Goal: Task Accomplishment & Management: Use online tool/utility

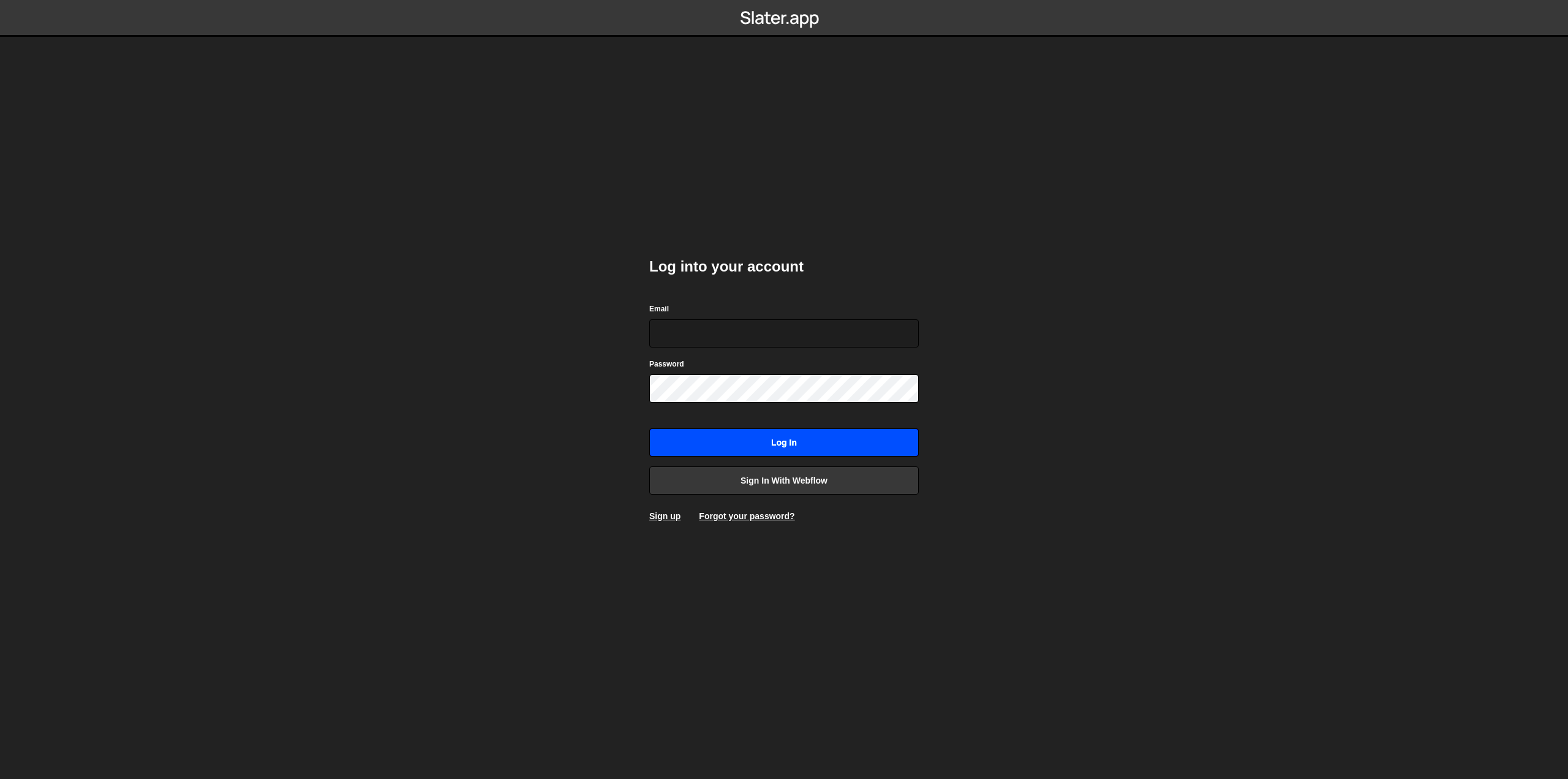
type input "[EMAIL_ADDRESS][PERSON_NAME][DOMAIN_NAME]"
click at [775, 453] on input "Log in" at bounding box center [784, 442] width 270 height 28
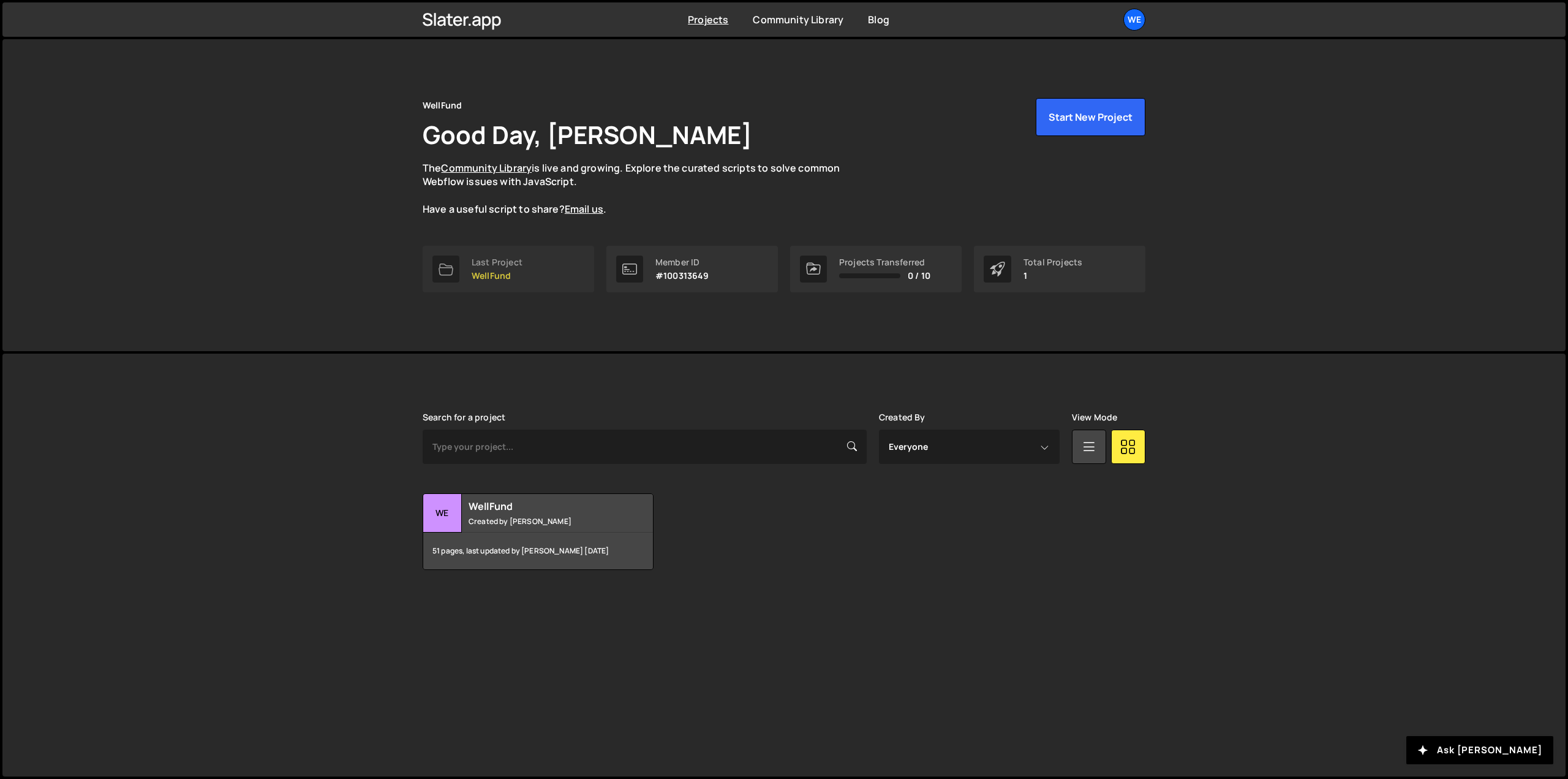
click at [514, 279] on p "WellFund" at bounding box center [496, 275] width 51 height 10
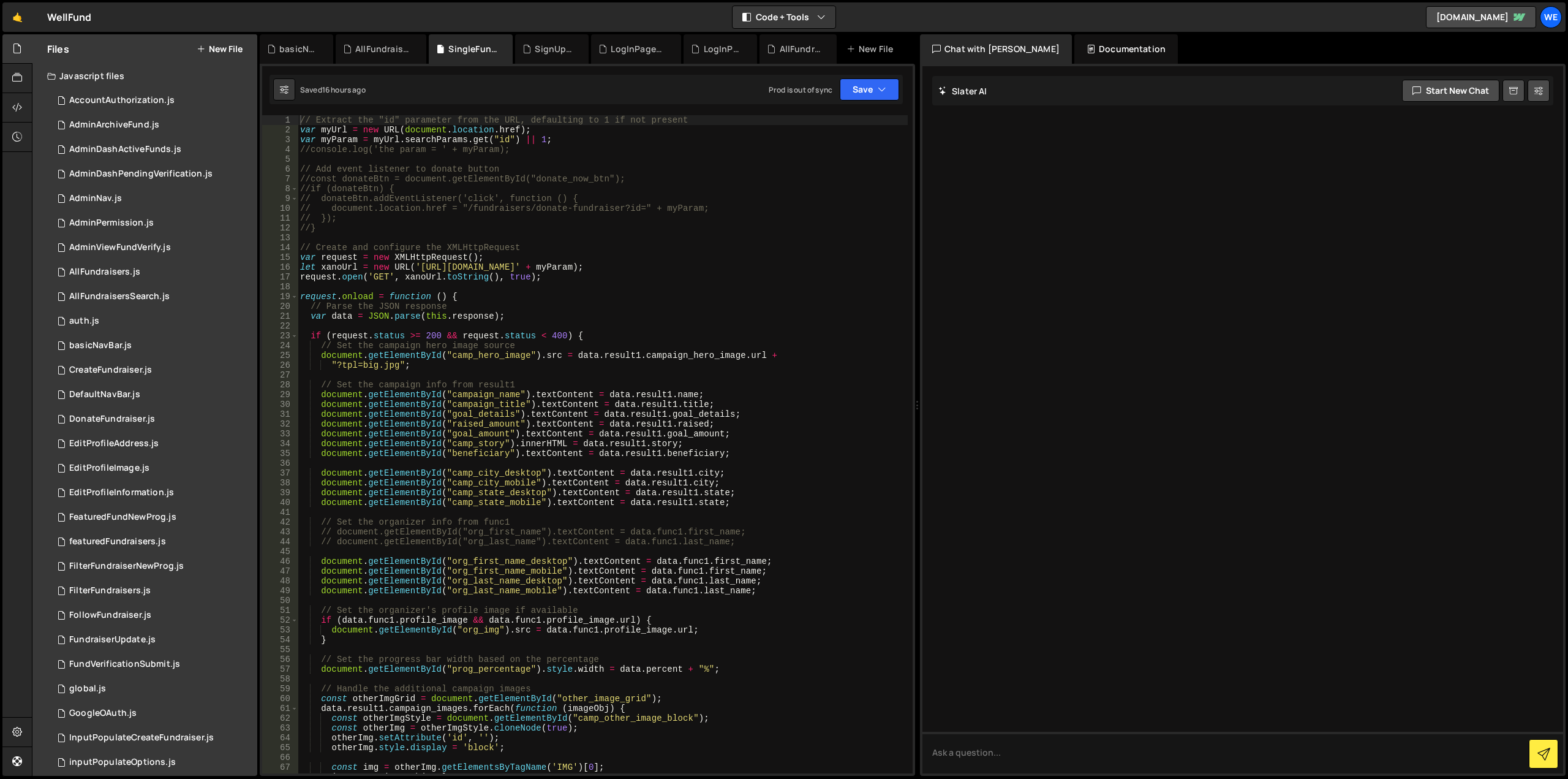
type textarea "document.getElementById("campaign_title").textContent = data.result1.title;"
click at [667, 400] on div "// Extract the "id" parameter from the URL, defaulting to 1 if not present var …" at bounding box center [603, 454] width 610 height 678
click at [721, 327] on div "// Extract the "id" parameter from the URL, defaulting to 1 if not present var …" at bounding box center [603, 454] width 610 height 678
click at [371, 50] on div "AllFundraisersSearch.js" at bounding box center [384, 48] width 56 height 12
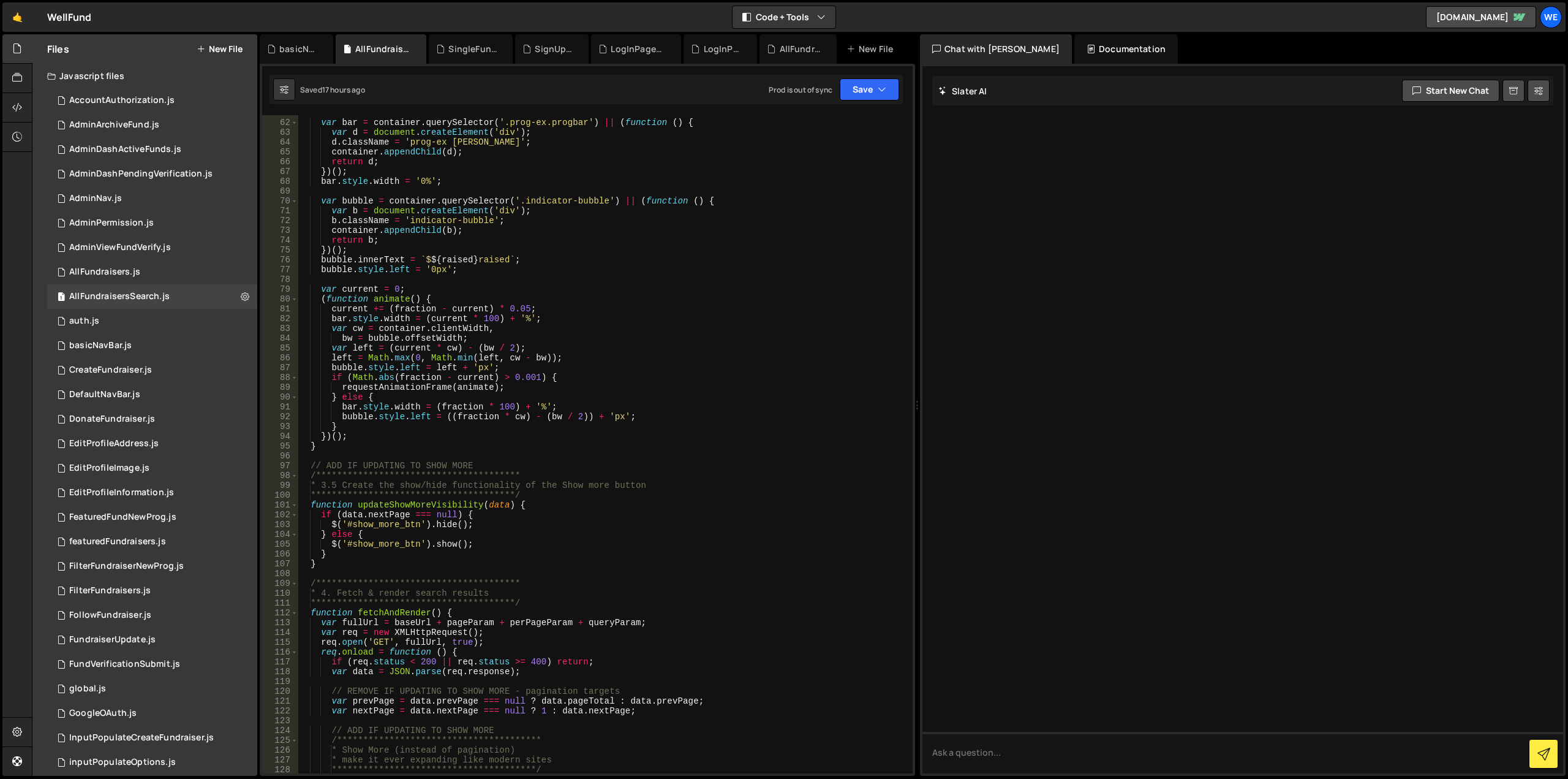
scroll to position [624, 0]
click at [108, 591] on div "FilterFundraisers.js" at bounding box center [109, 591] width 81 height 11
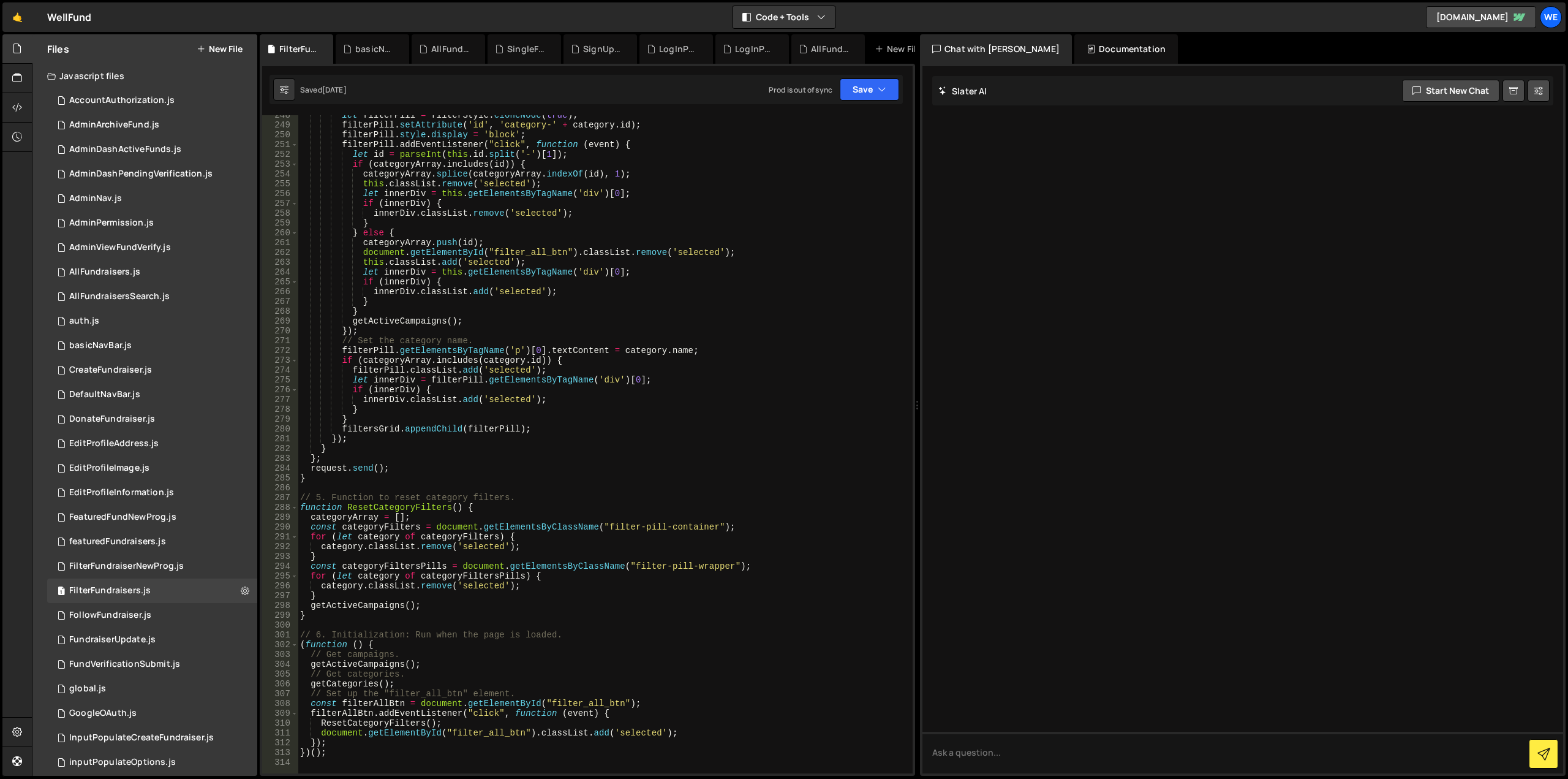
scroll to position [2463, 0]
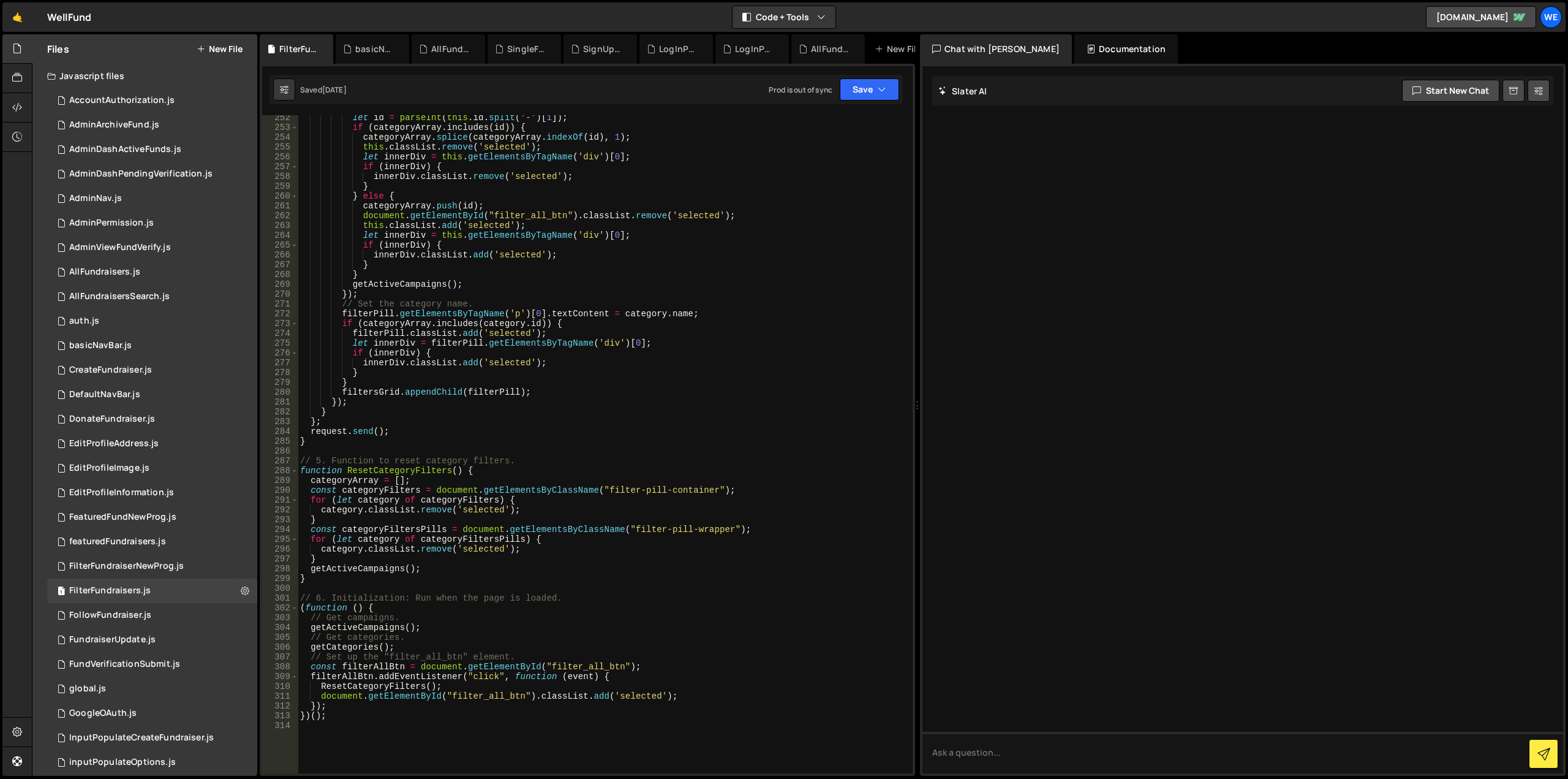
type textarea "const categoryFiltersPills = document.getElementsByClassName("filter-pill-wrapp…"
click at [697, 531] on div "let id = parseInt ( this . id . split ( '-' ) [ 1 ]) ; if ( categoryArray . inc…" at bounding box center [603, 451] width 610 height 678
click at [628, 531] on div "let id = parseInt ( this . id . split ( '-' ) [ 1 ]) ; if ( categoryArray . inc…" at bounding box center [603, 451] width 610 height 678
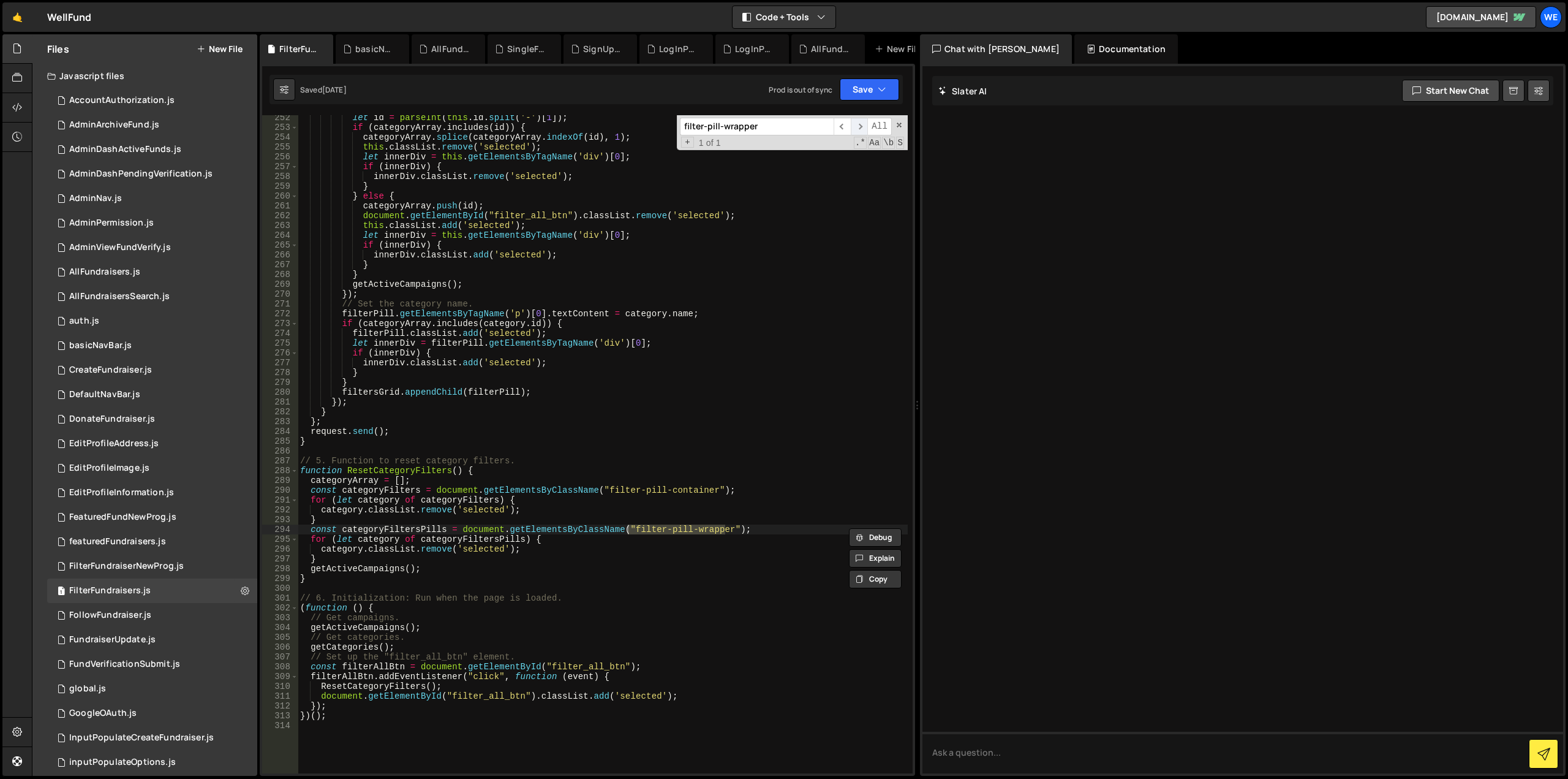
click at [859, 126] on span "​" at bounding box center [858, 126] width 17 height 18
click at [847, 126] on span "​" at bounding box center [842, 126] width 17 height 18
click at [898, 127] on span at bounding box center [899, 125] width 9 height 9
click at [110, 296] on div "AllFundraisersSearch.js" at bounding box center [119, 297] width 101 height 11
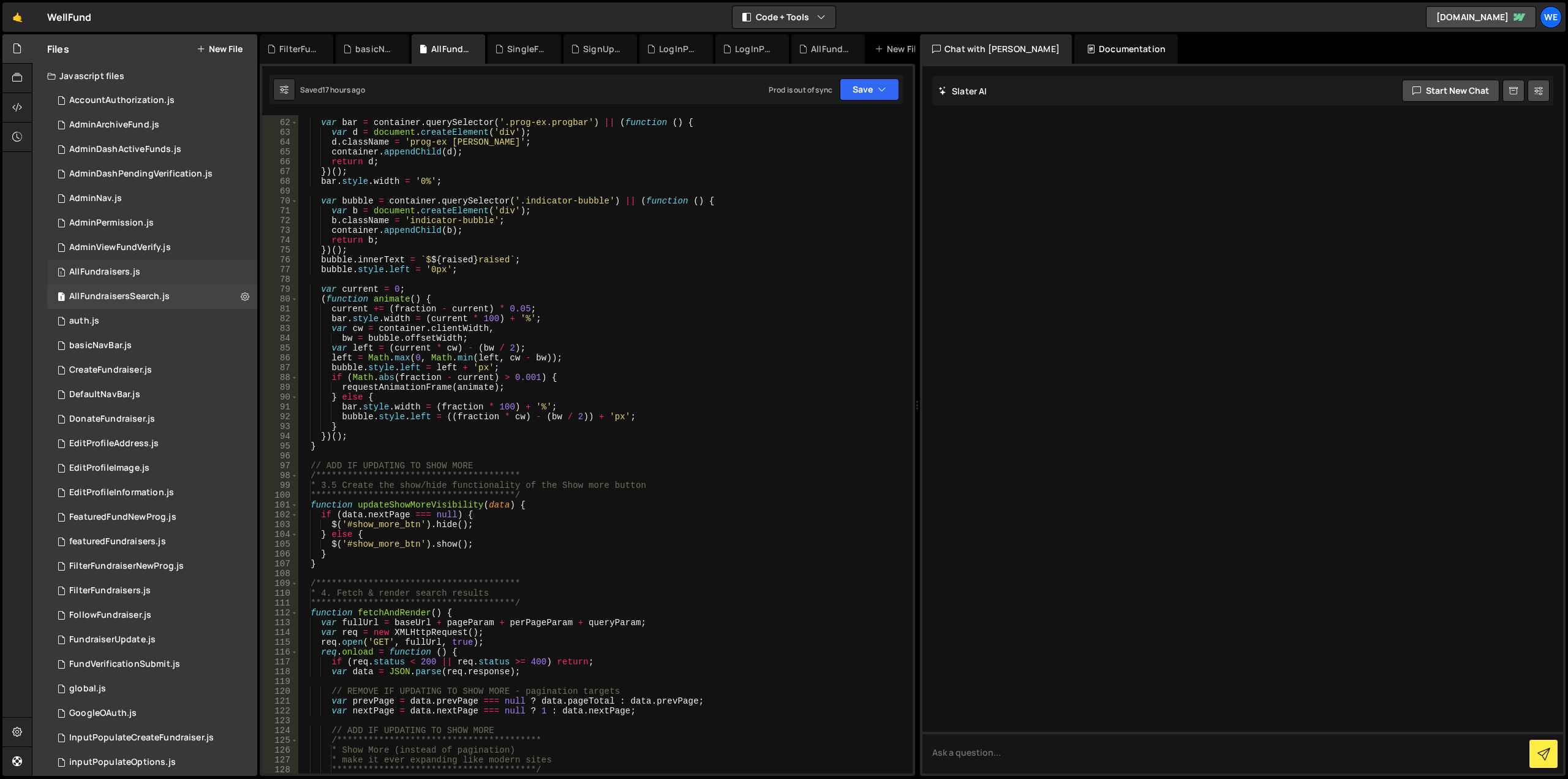
click at [108, 274] on div "AllFundraisers.js" at bounding box center [105, 272] width 71 height 11
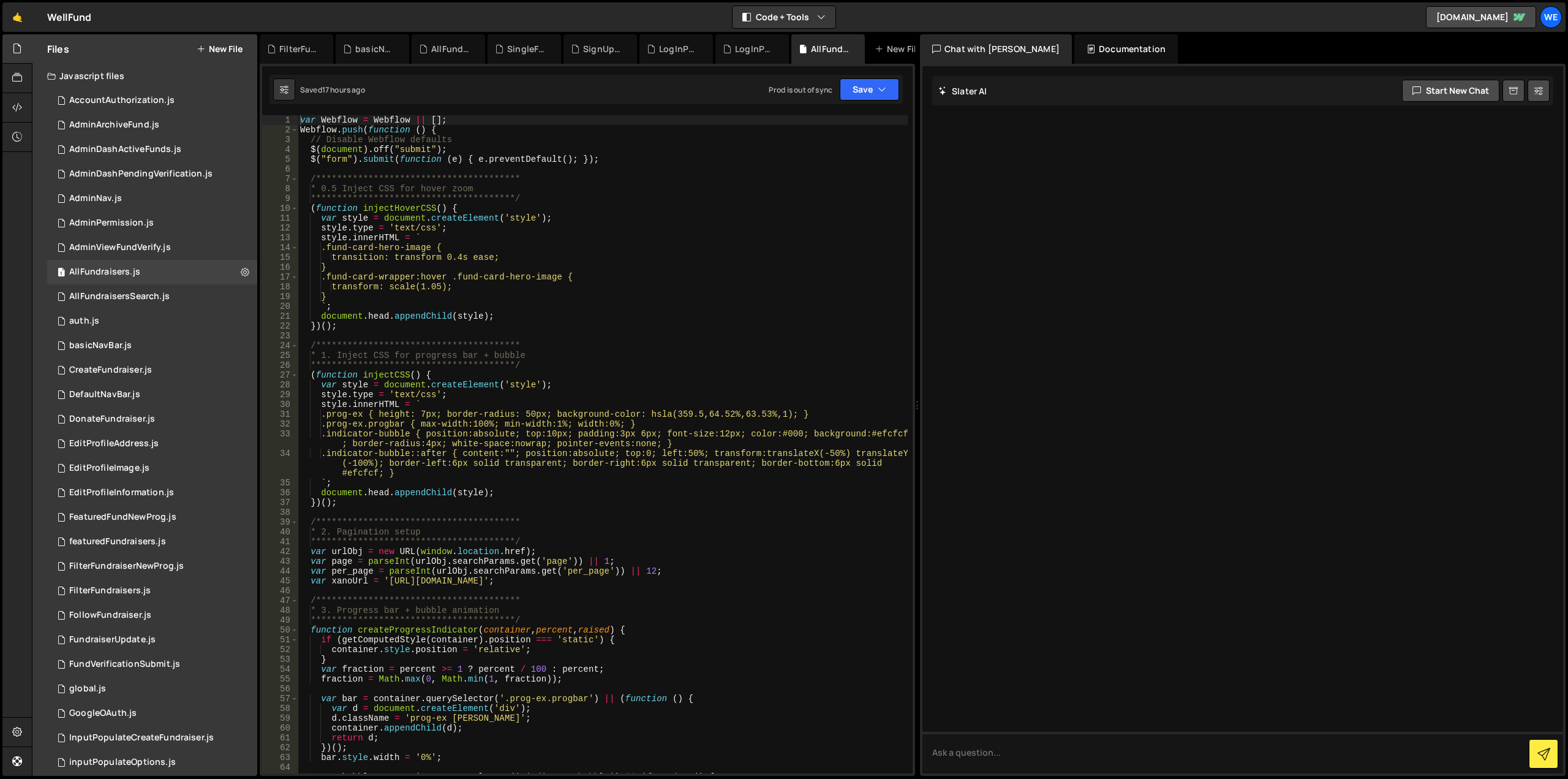
type textarea "(function injectCSS() {"
click at [676, 373] on div "**********" at bounding box center [603, 454] width 610 height 678
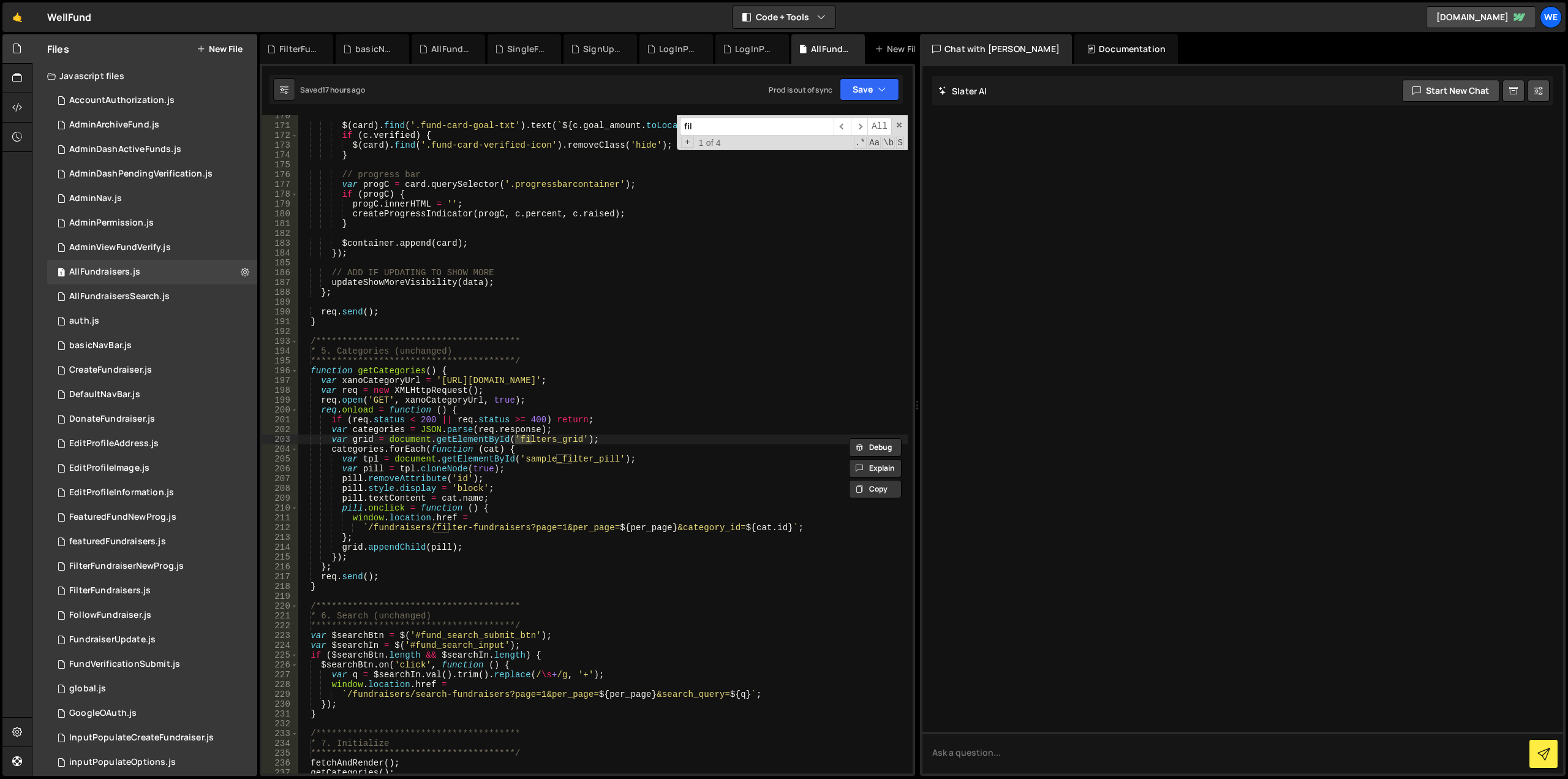
scroll to position [1690, 0]
type input "filter"
click at [858, 127] on span "​" at bounding box center [858, 126] width 17 height 18
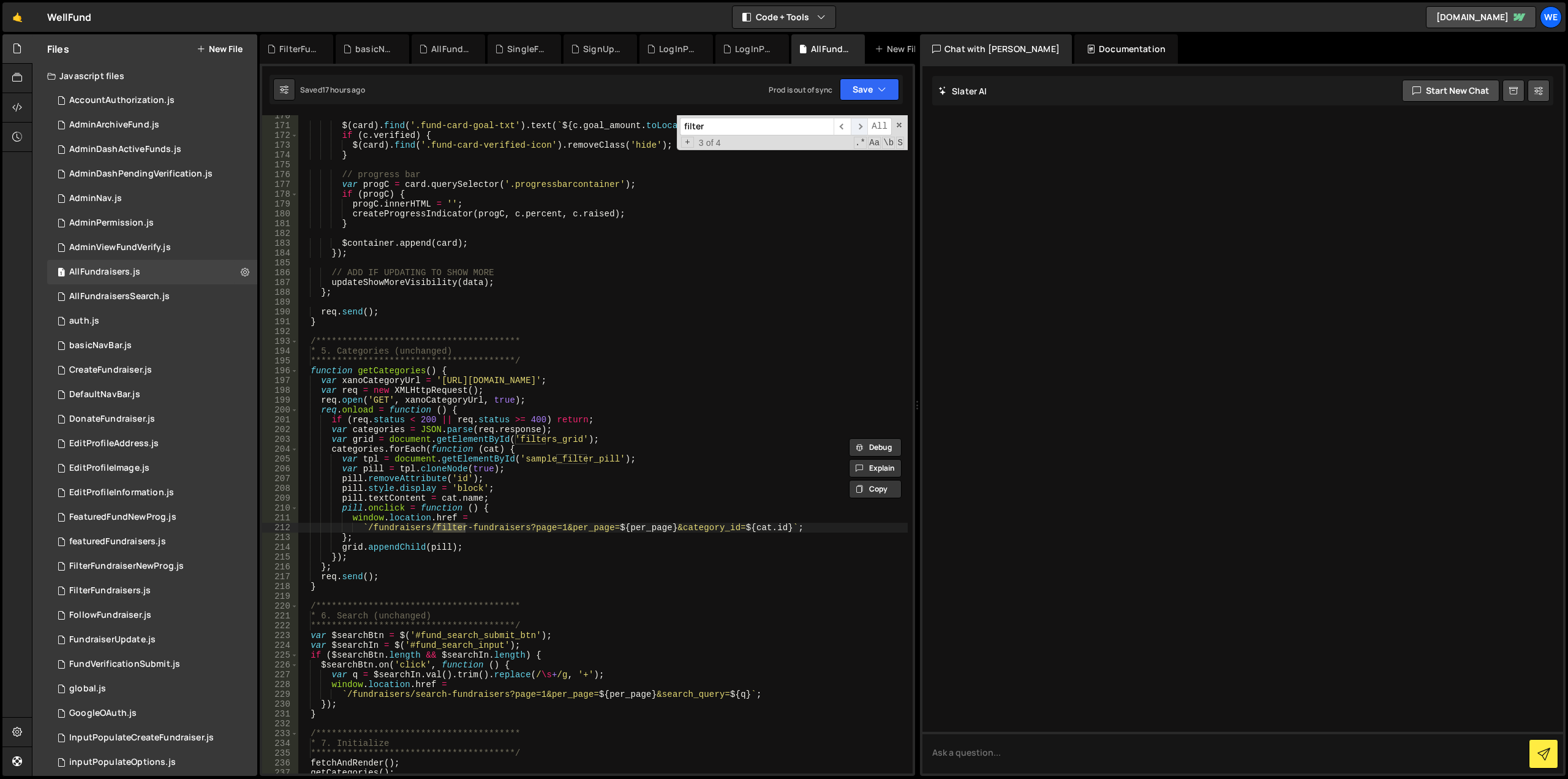
scroll to position [2053, 0]
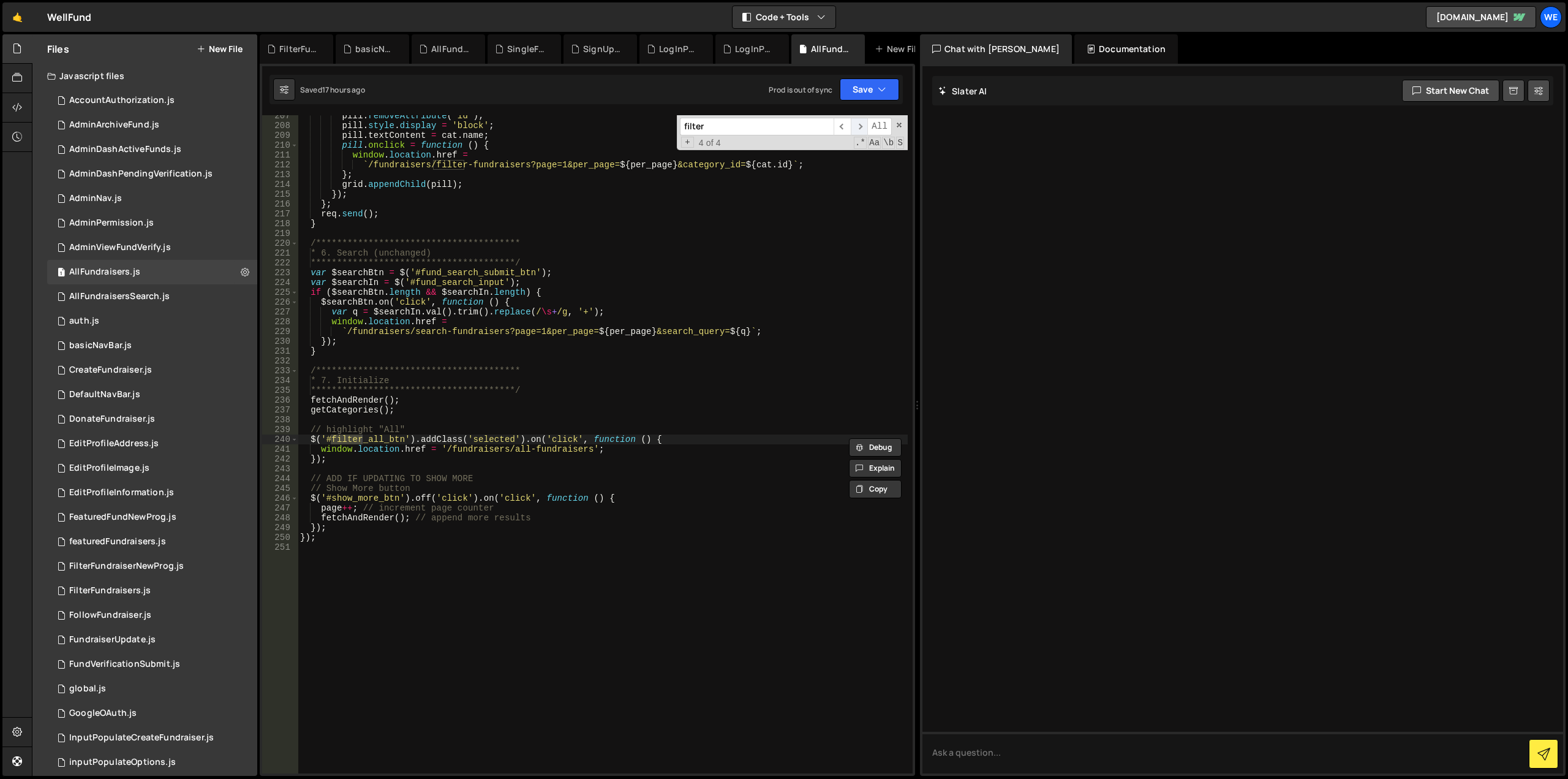
click at [858, 129] on span "​" at bounding box center [858, 126] width 17 height 18
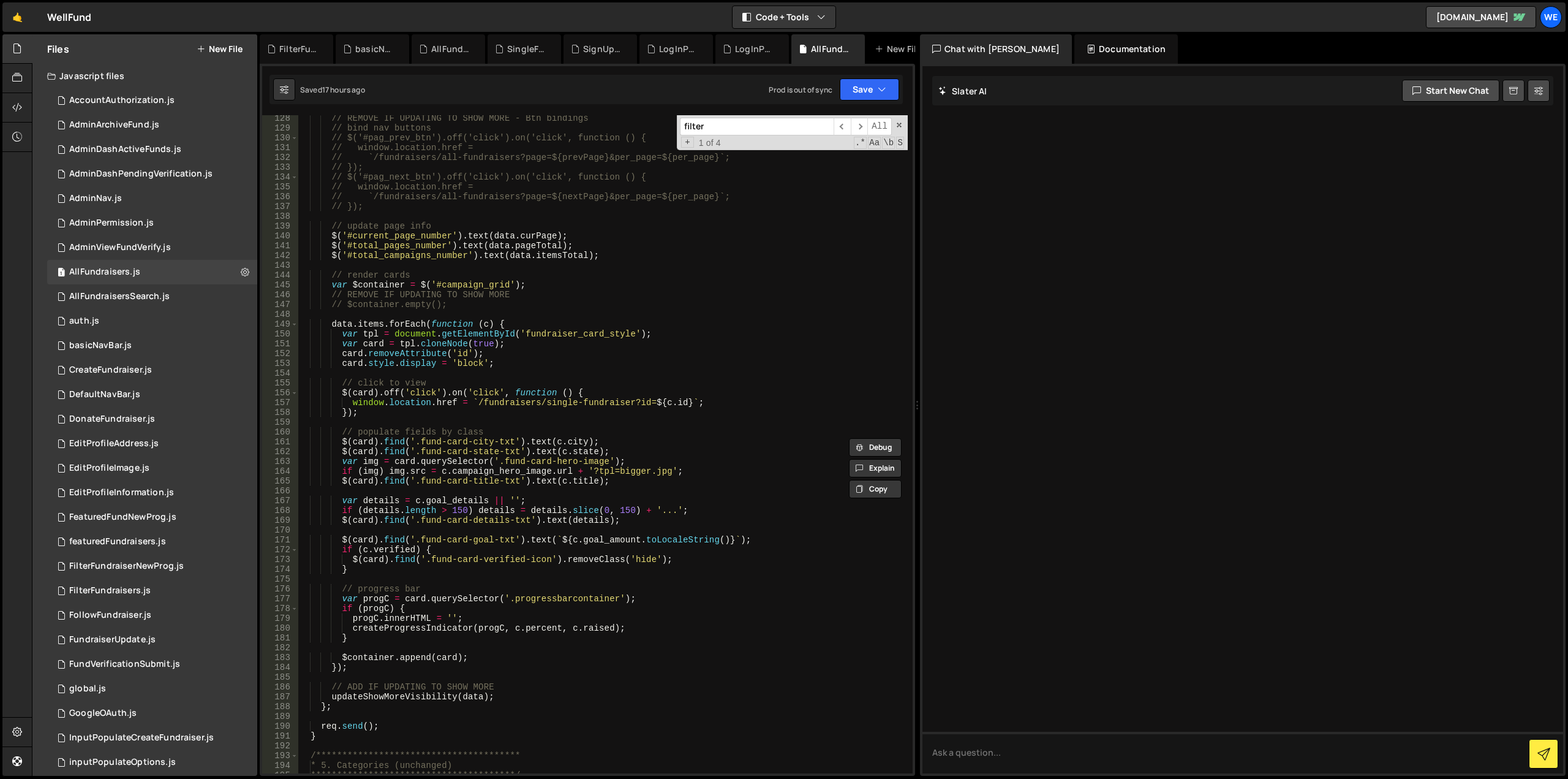
scroll to position [1166, 0]
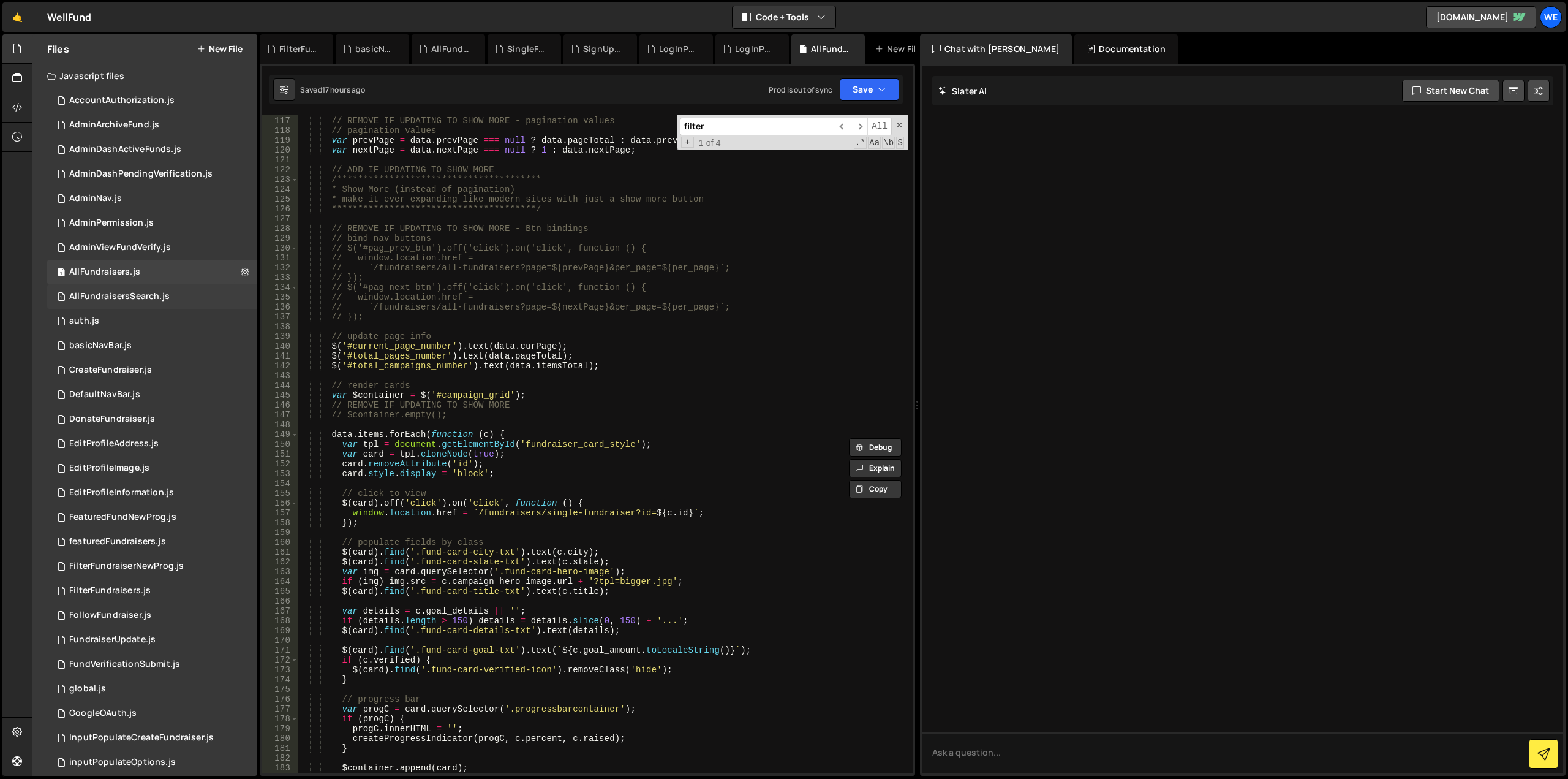
click at [109, 299] on div "AllFundraisersSearch.js" at bounding box center [119, 297] width 101 height 11
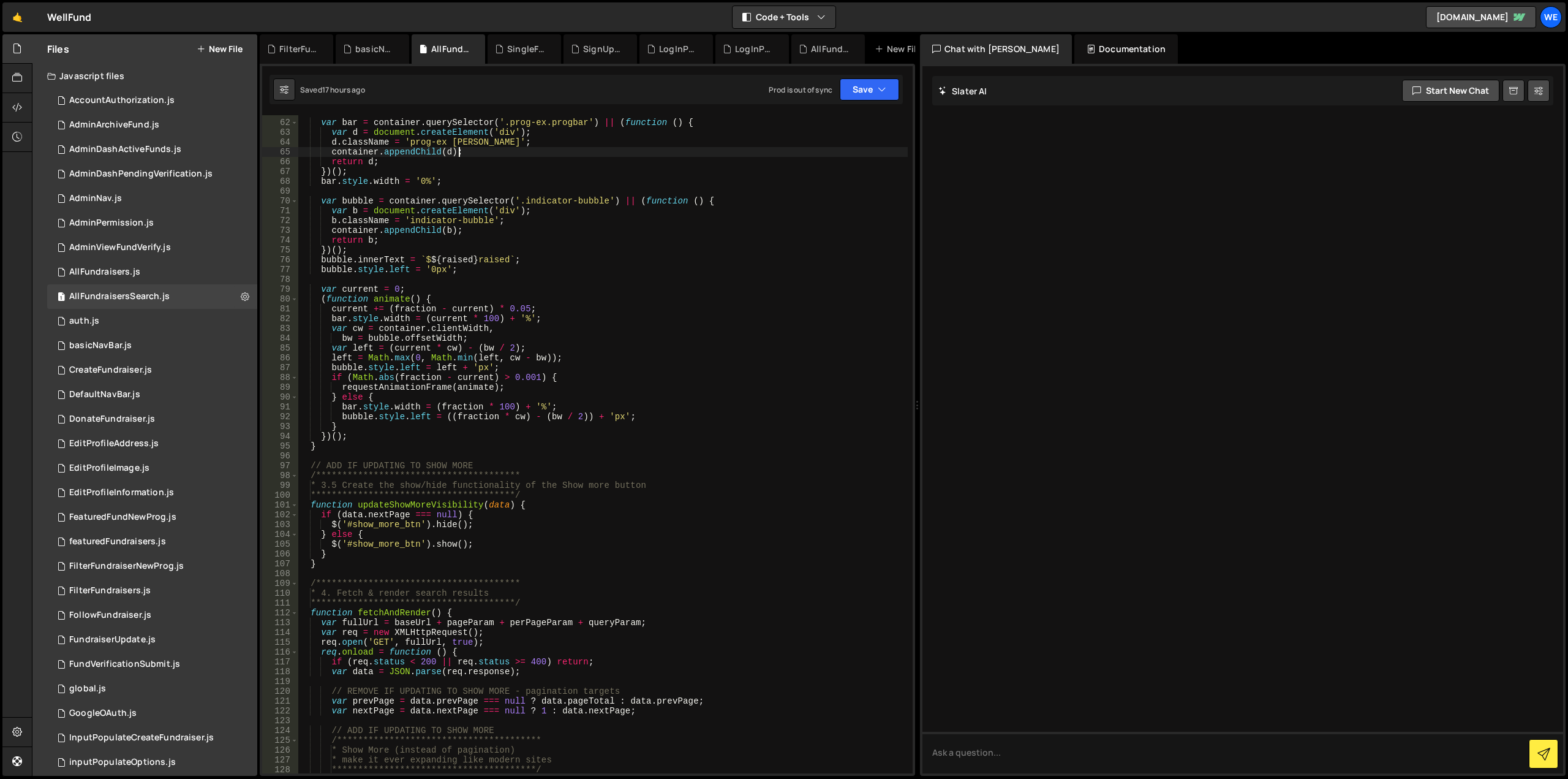
type textarea "container.appendChild(d);"
click at [766, 155] on div "var bar = container . querySelector ( '.prog-ex.progbar' ) || ( function ( ) { …" at bounding box center [603, 447] width 610 height 678
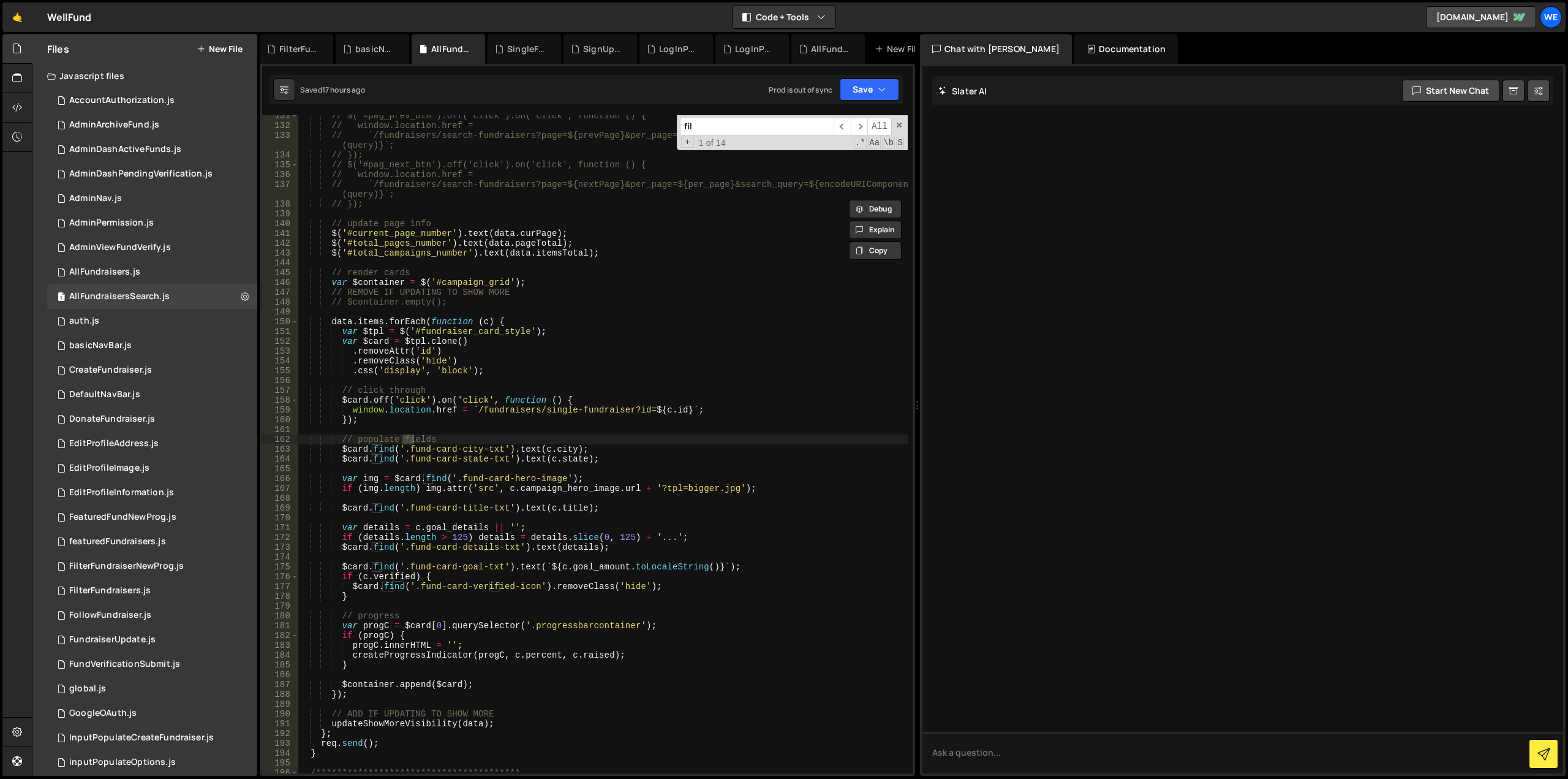
scroll to position [1739, 0]
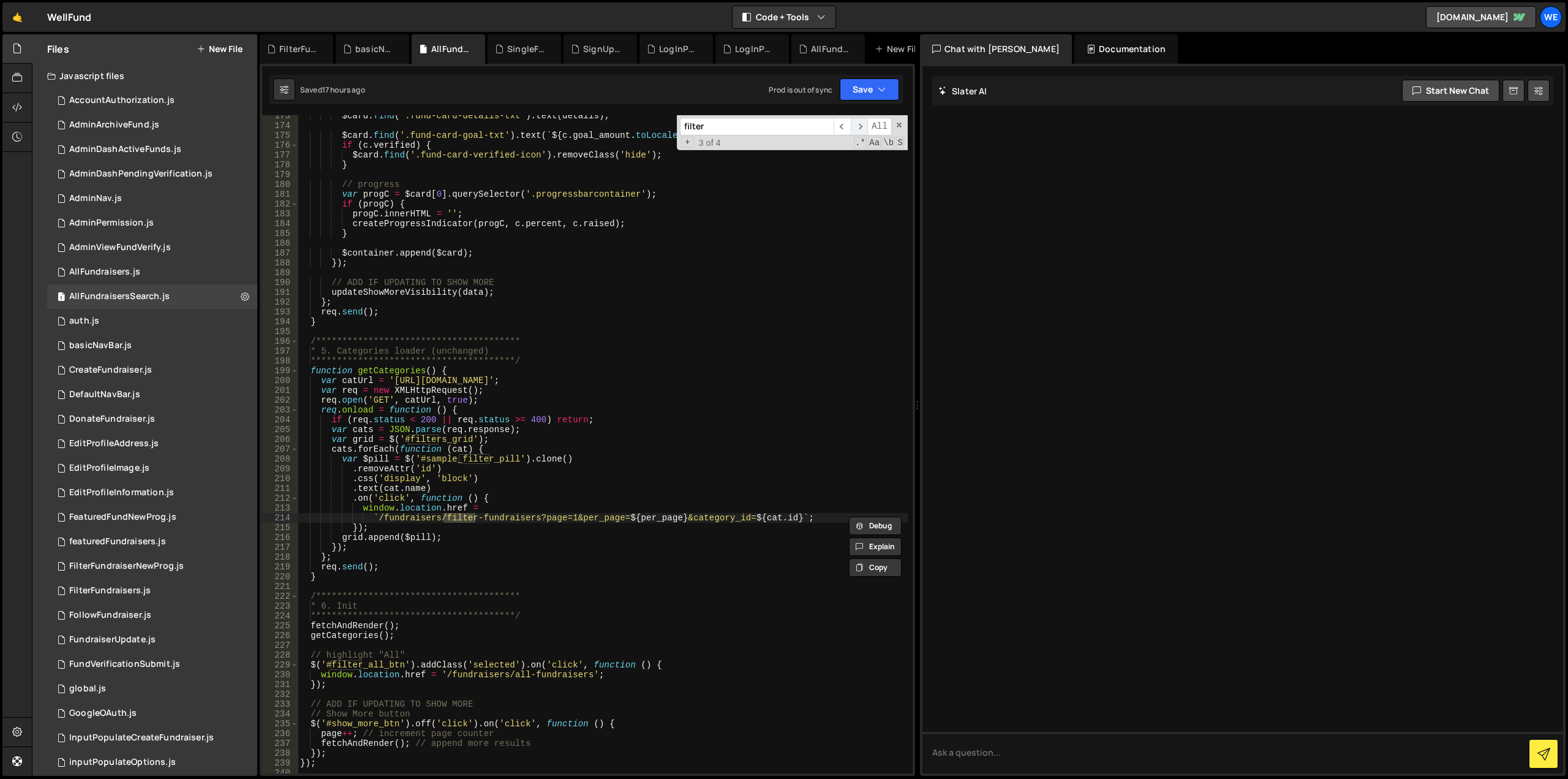
type input "filter"
click at [863, 126] on span "​" at bounding box center [858, 126] width 17 height 18
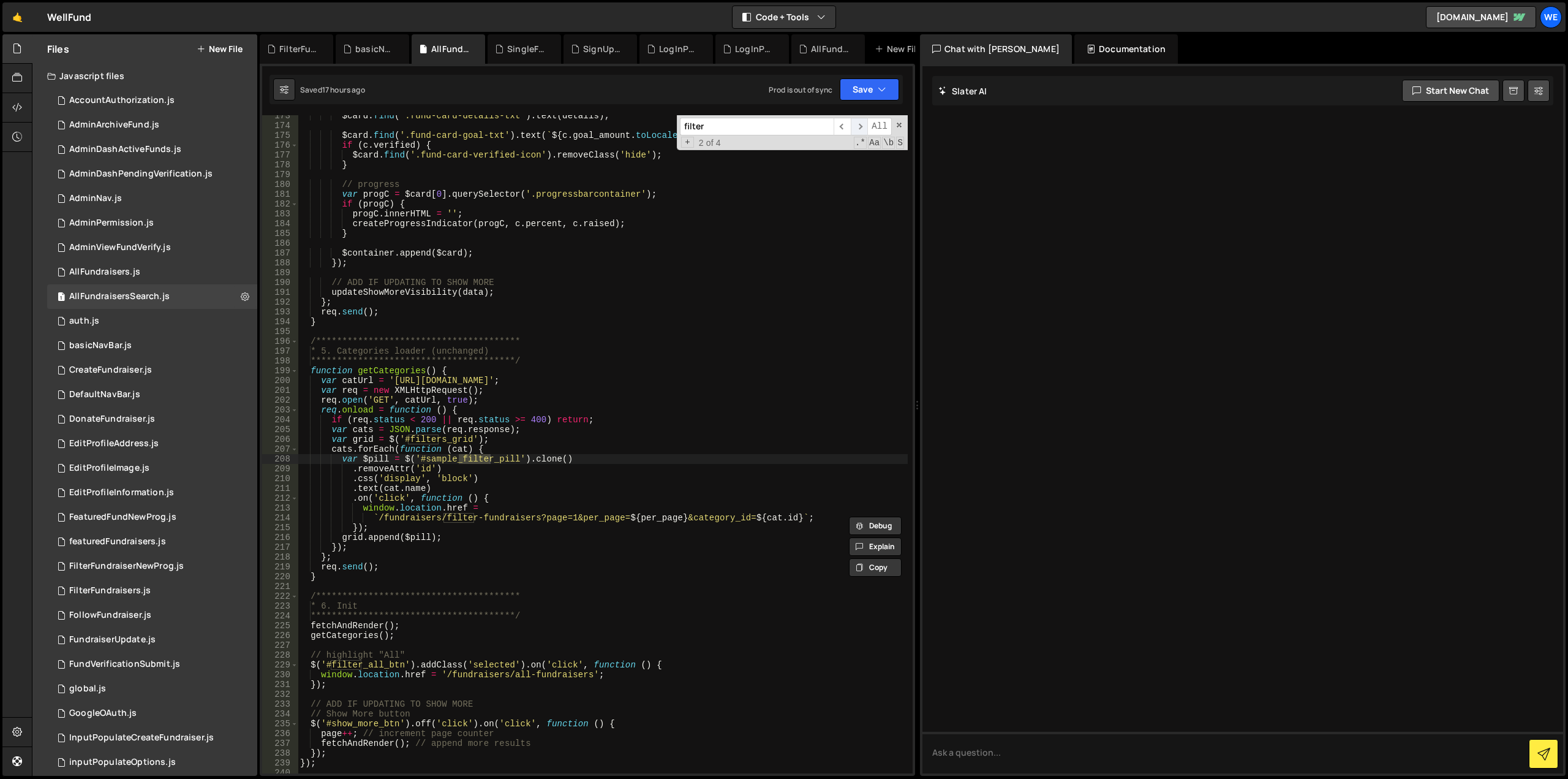
click at [863, 126] on span "​" at bounding box center [858, 126] width 17 height 18
click at [99, 583] on div "1 FilterFundraisers.js 0" at bounding box center [152, 591] width 210 height 24
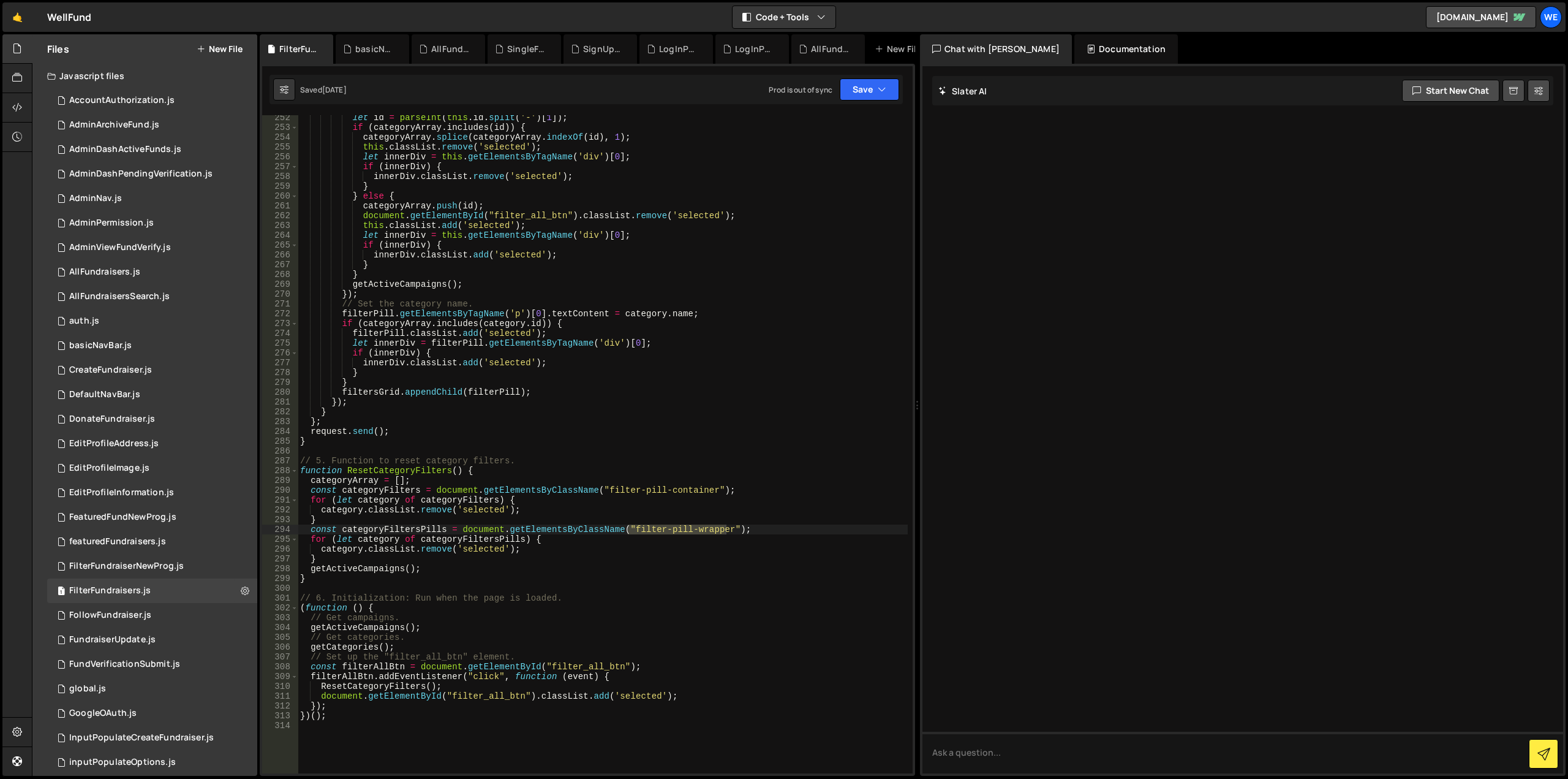
type textarea "let innerDiv = filterPill.getElementsByTagName('div')[0];"
click at [740, 340] on div "let id = parseInt ( this . id . split ( '-' ) [ 1 ]) ; if ( categoryArray . inc…" at bounding box center [603, 451] width 610 height 678
click at [862, 127] on span "​" at bounding box center [858, 126] width 17 height 18
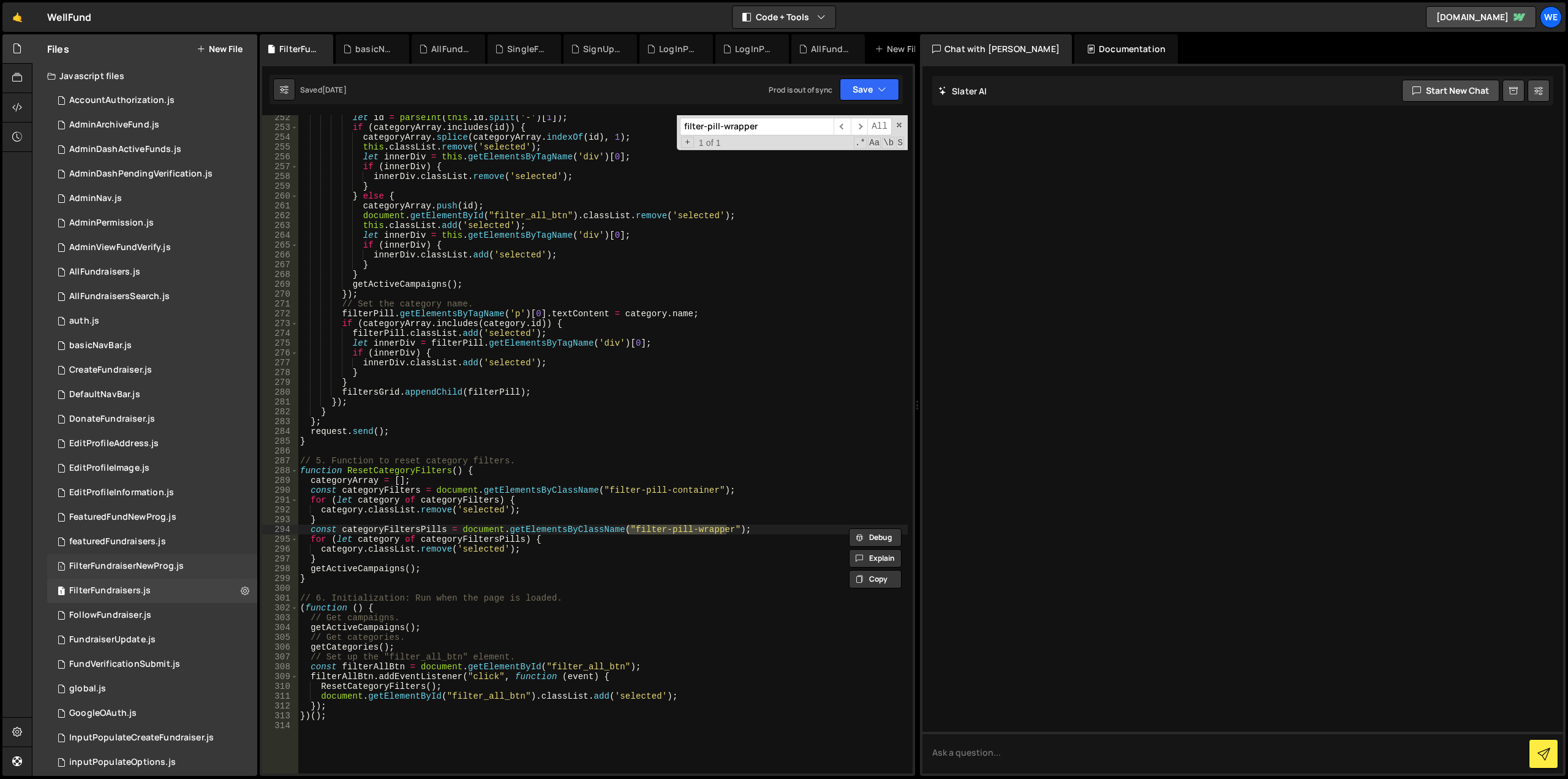
click at [127, 567] on div "FilterFundraiserNewProg.js" at bounding box center [126, 567] width 114 height 11
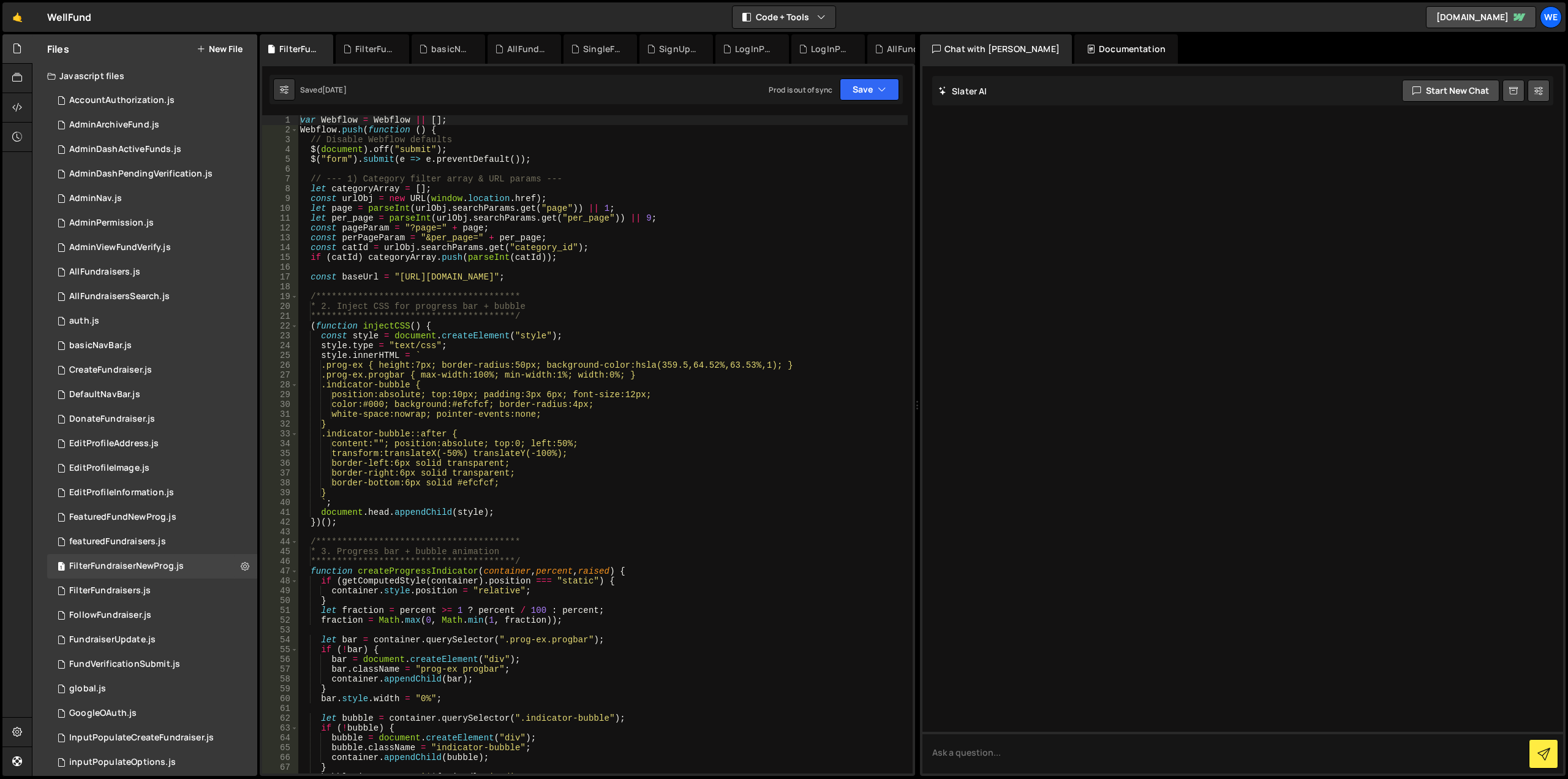
type textarea "const baseUrl = "https://xru1-ldop-hv9n.n7e.xano.io/api:txysN0Dn/campaignscard_…"
click at [746, 274] on div "**********" at bounding box center [603, 454] width 610 height 678
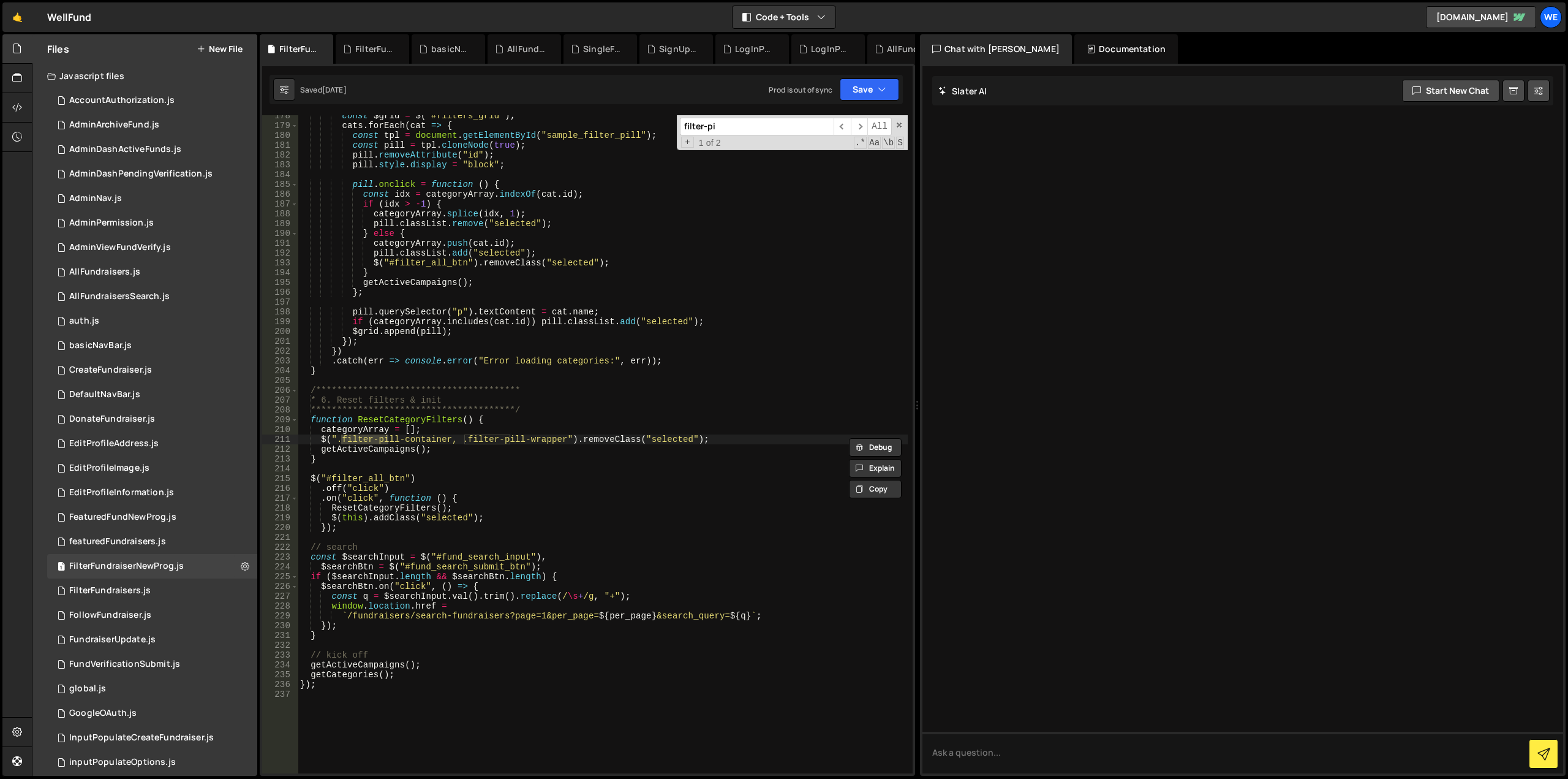
type input "filter-pi"
